Goal: Information Seeking & Learning: Learn about a topic

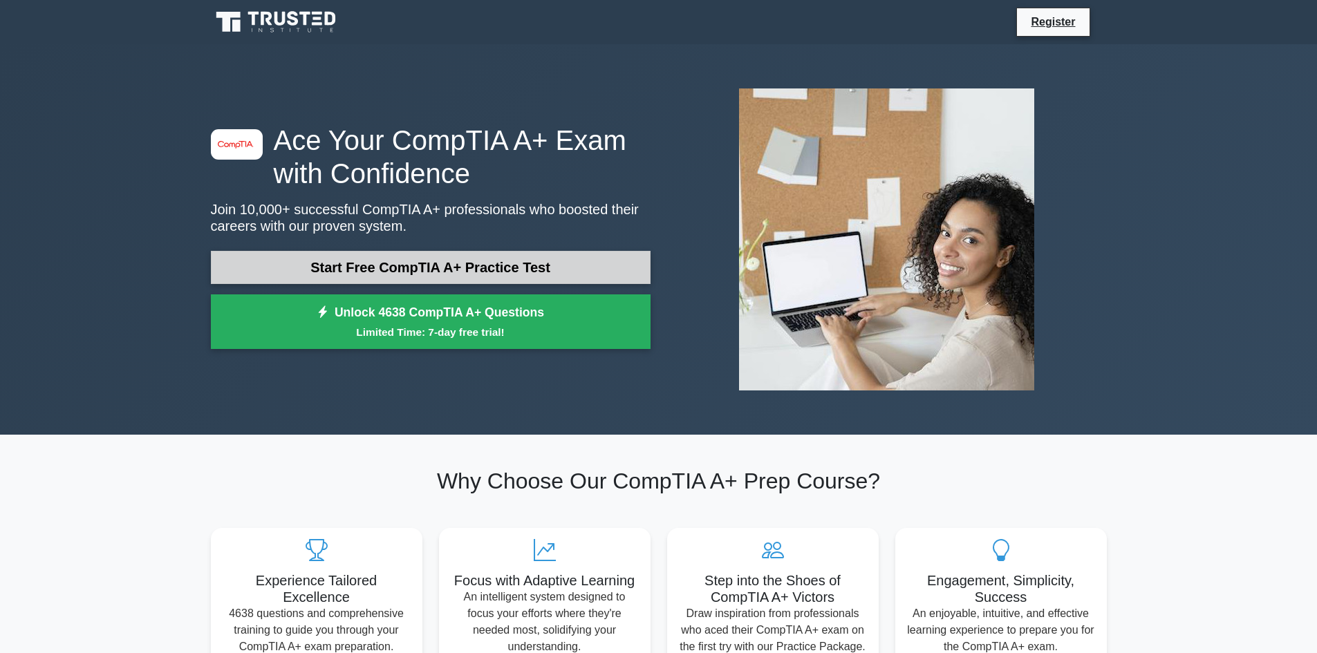
click at [476, 273] on link "Start Free CompTIA A+ Practice Test" at bounding box center [431, 267] width 440 height 33
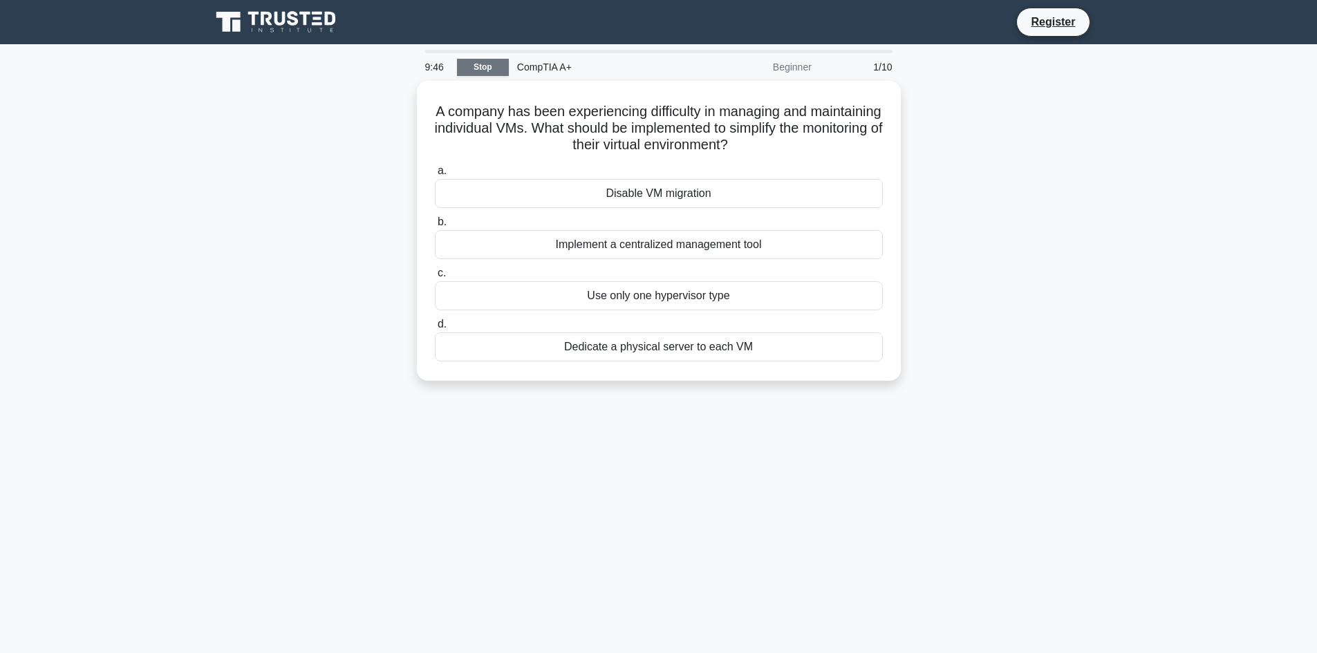
click at [481, 70] on link "Stop" at bounding box center [483, 67] width 52 height 17
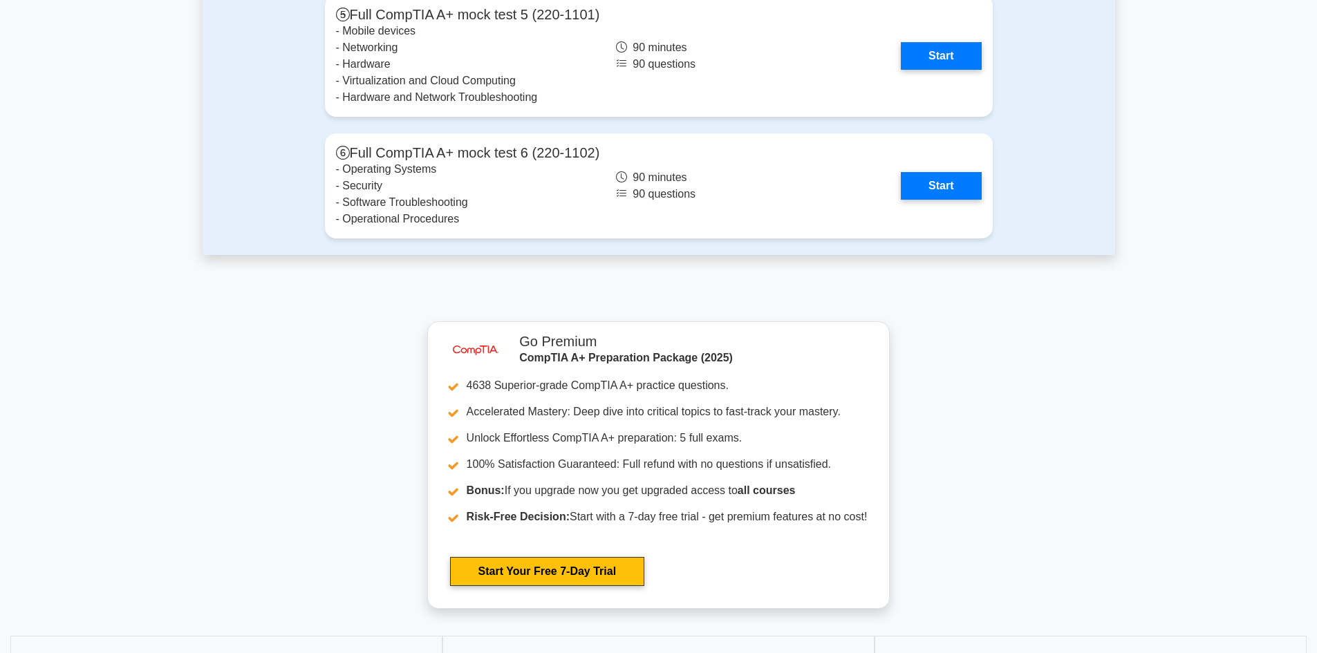
scroll to position [3554, 0]
